Goal: Task Accomplishment & Management: Manage account settings

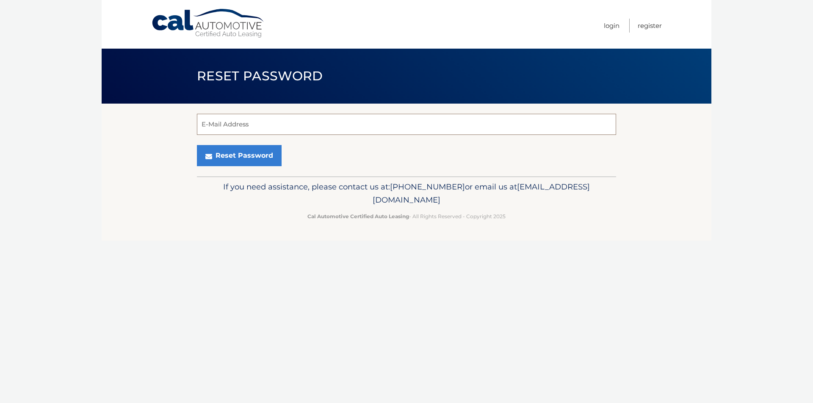
click at [271, 125] on input "E-Mail Address" at bounding box center [406, 124] width 419 height 21
type input "monicaphillipsot@gmail.com"
click at [248, 156] on button "Reset Password" at bounding box center [239, 155] width 85 height 21
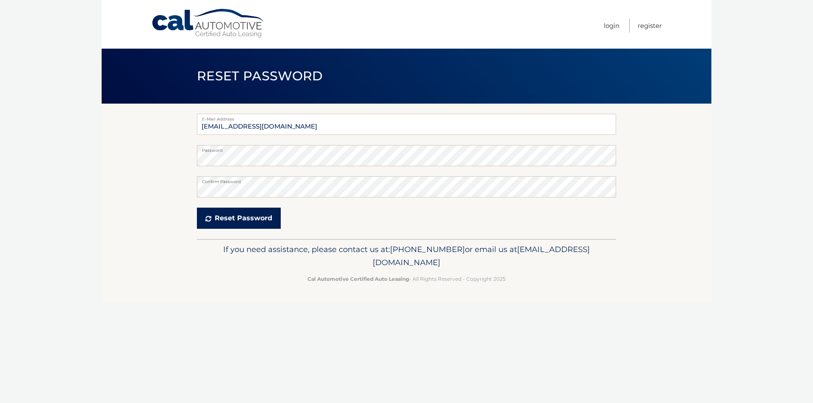
click at [215, 223] on button "Reset Password" at bounding box center [239, 218] width 84 height 21
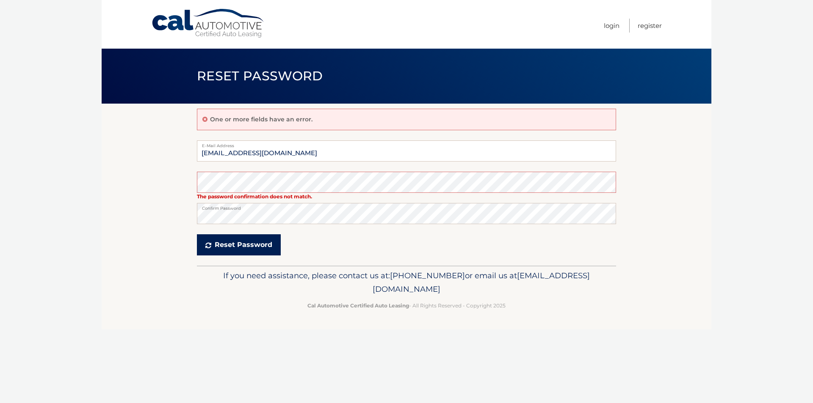
click at [217, 247] on button "Reset Password" at bounding box center [239, 244] width 84 height 21
click at [193, 184] on section "One or more fields have an error. E-Mail Address monicaphillipsot@gmail.com The…" at bounding box center [406, 185] width 609 height 162
click at [217, 285] on p "If you need assistance, please contact us at: 609-807-3200 or email us at Custo…" at bounding box center [406, 282] width 408 height 27
click at [218, 292] on p "If you need assistance, please contact us at: 609-807-3200 or email us at Custo…" at bounding box center [406, 282] width 408 height 27
click at [224, 244] on button "Reset Password" at bounding box center [239, 244] width 84 height 21
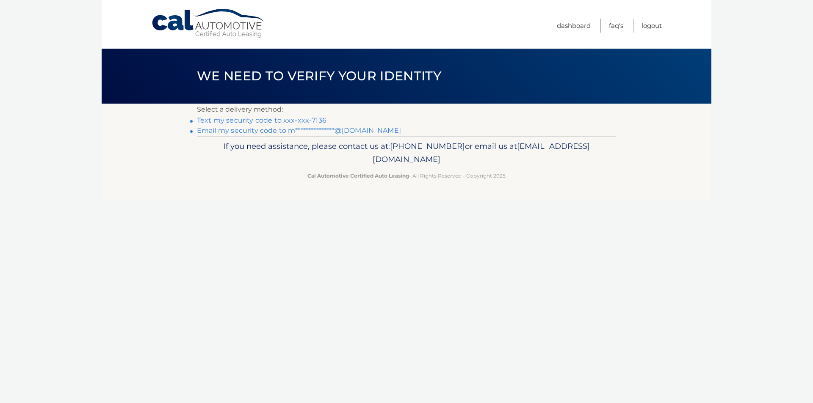
click at [293, 122] on link "Text my security code to xxx-xxx-7136" at bounding box center [262, 120] width 130 height 8
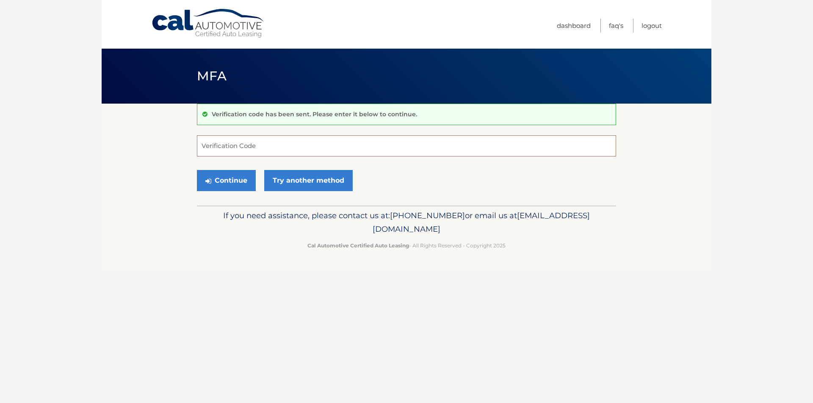
click at [299, 145] on input "Verification Code" at bounding box center [406, 145] width 419 height 21
type input "897691"
click at [230, 185] on button "Continue" at bounding box center [226, 180] width 59 height 21
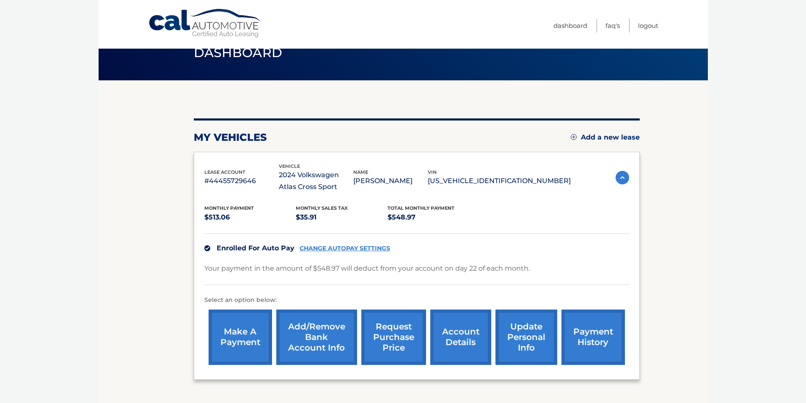
scroll to position [42, 0]
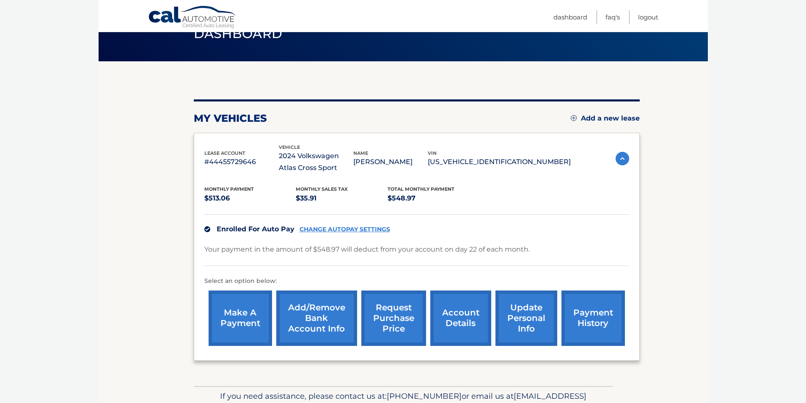
click at [368, 230] on link "CHANGE AUTOPAY SETTINGS" at bounding box center [345, 229] width 91 height 7
click at [333, 308] on link "Add/Remove bank account info" at bounding box center [316, 318] width 81 height 55
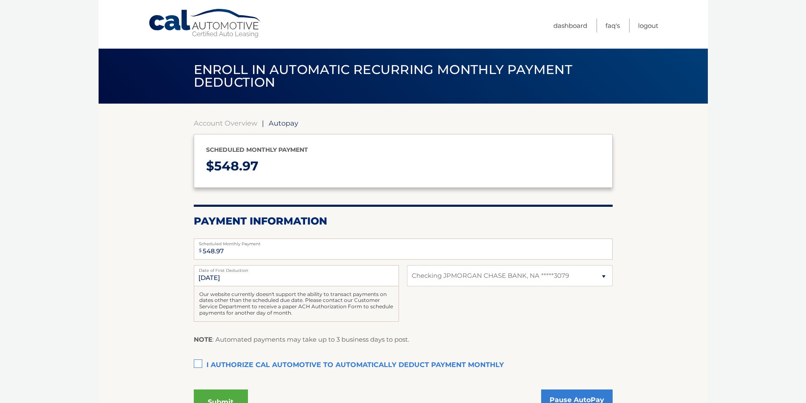
select select "YjUxODY3NjktMDM2OS00MGU1LTliN2UtMDQzZjNlNjZmYjlk"
click at [461, 278] on select "Select Bank Account Checking JPMORGAN CHASE BANK, NA *****3079" at bounding box center [509, 275] width 205 height 21
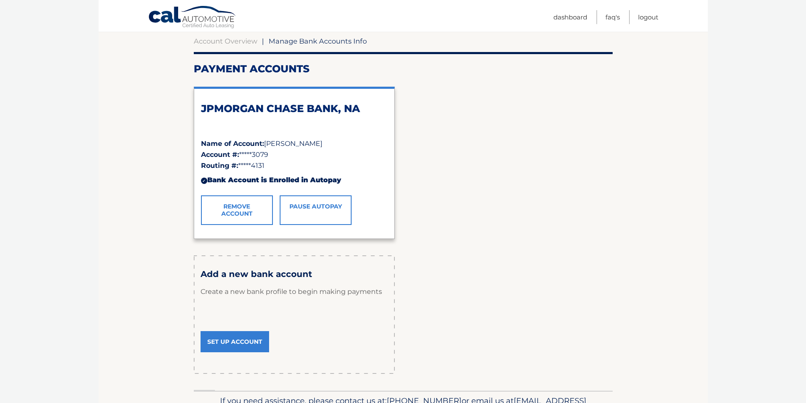
scroll to position [85, 0]
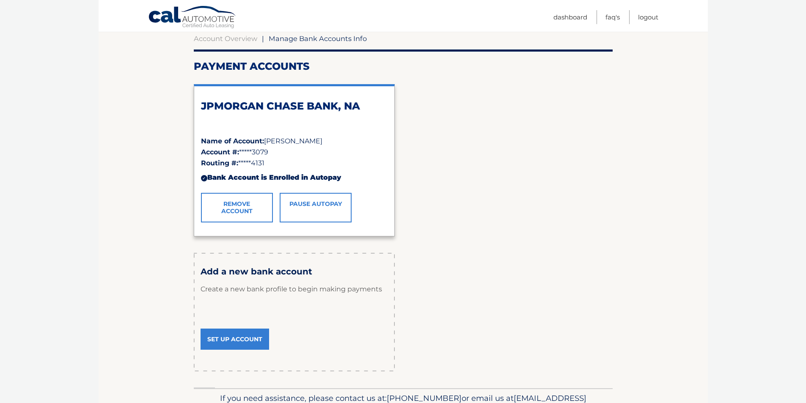
click at [223, 337] on link "Set Up Account" at bounding box center [235, 339] width 69 height 21
